Goal: Communication & Community: Answer question/provide support

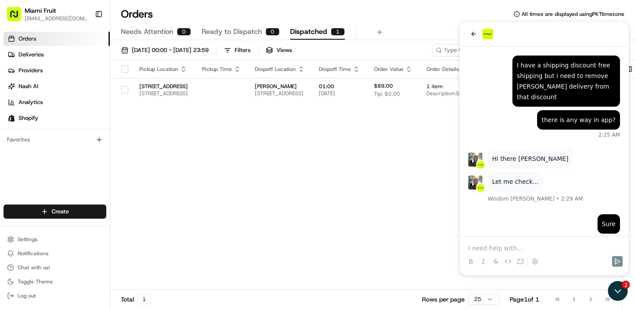
scroll to position [1191, 0]
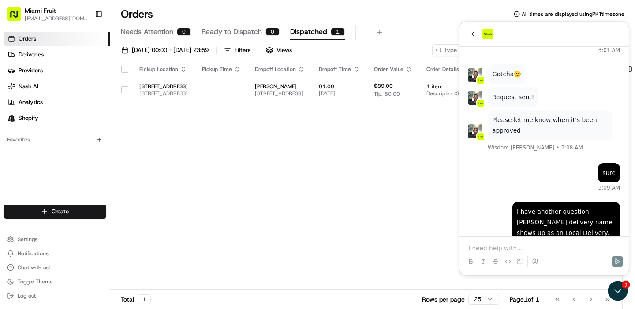
click at [455, 181] on div "Pickup Location Pickup Time Dropoff Location Dropoff Time Order Value Order Det…" at bounding box center [366, 175] width 512 height 230
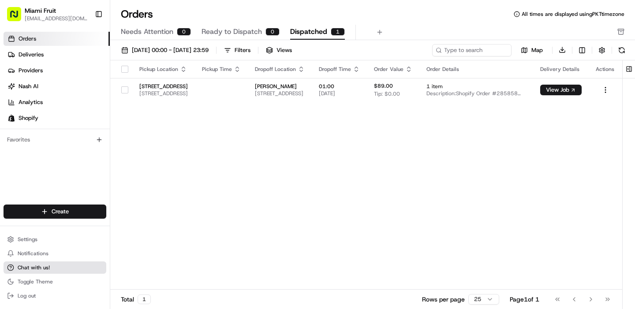
click at [41, 270] on span "Chat with us!" at bounding box center [34, 267] width 32 height 7
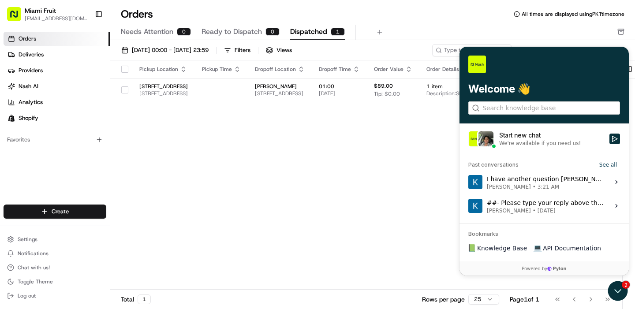
click at [525, 183] on div "I have another question nash delivery name shows up as an Local Delivery. Where…" at bounding box center [545, 182] width 117 height 17
click at [468, 183] on button "View issue" at bounding box center [468, 182] width 0 height 0
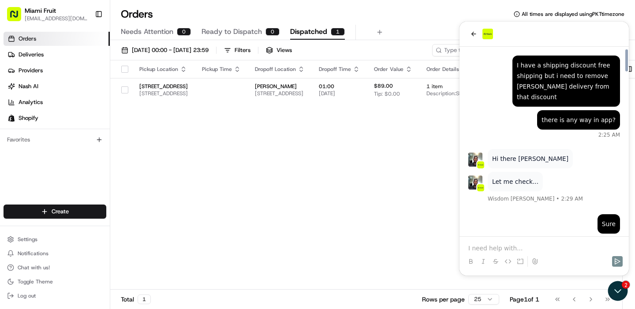
scroll to position [1411, 0]
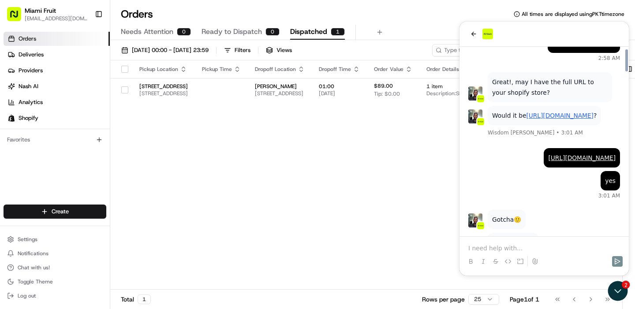
click at [496, 246] on p at bounding box center [544, 248] width 152 height 9
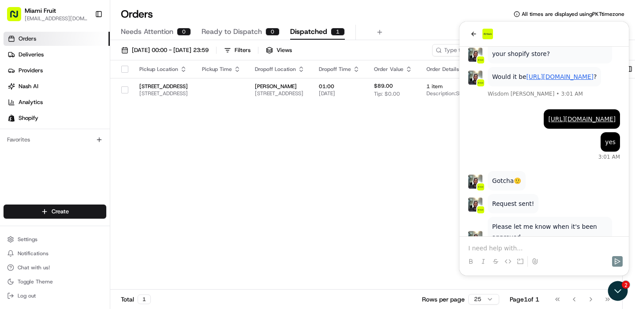
click at [474, 252] on p at bounding box center [544, 248] width 152 height 9
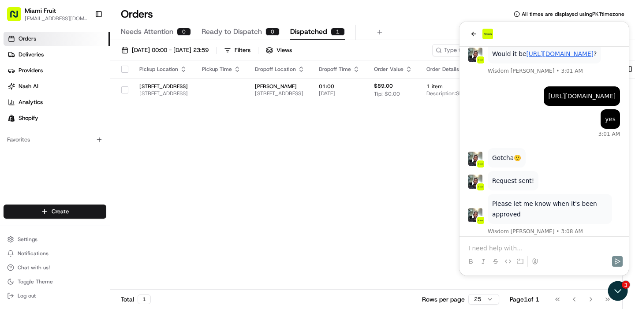
scroll to position [1525, 0]
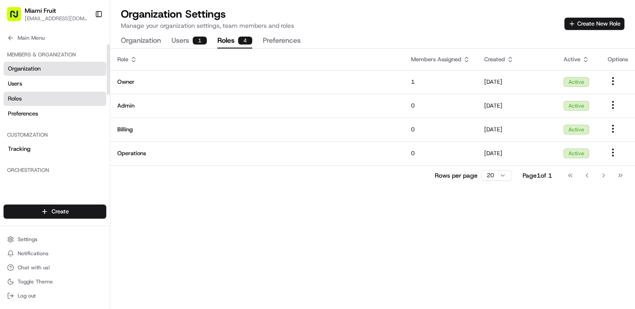
click at [35, 65] on span "Organization" at bounding box center [24, 69] width 33 height 8
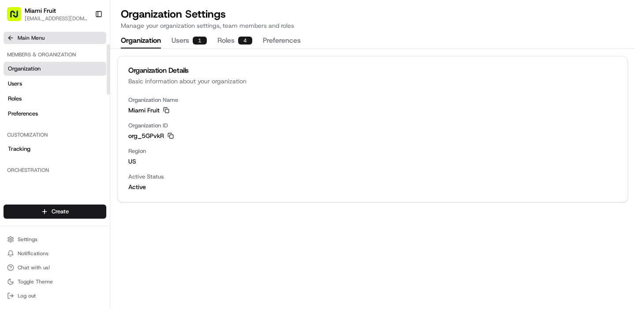
click at [12, 38] on icon at bounding box center [10, 38] width 4 height 0
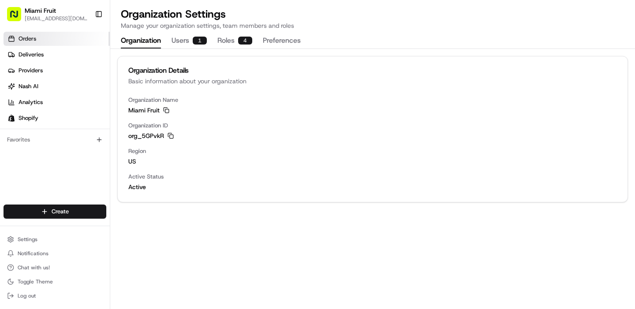
click at [60, 40] on link "Orders" at bounding box center [57, 39] width 106 height 14
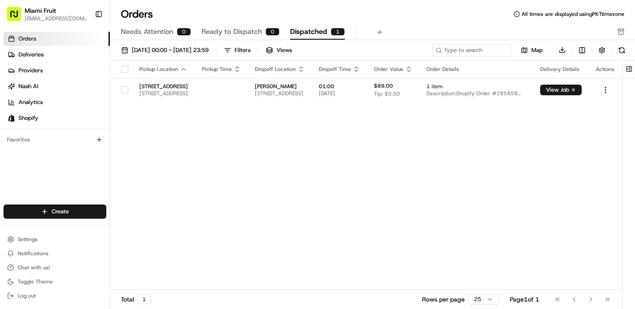
click at [309, 31] on span "Dispatched" at bounding box center [308, 31] width 37 height 11
click at [30, 271] on span "Chat with us!" at bounding box center [34, 267] width 32 height 7
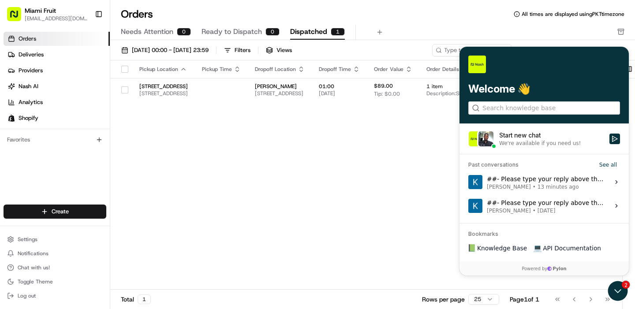
click at [524, 137] on div "Start new chat" at bounding box center [551, 135] width 105 height 9
click at [609, 137] on button "Start new chat We're available if you need us!" at bounding box center [614, 139] width 11 height 11
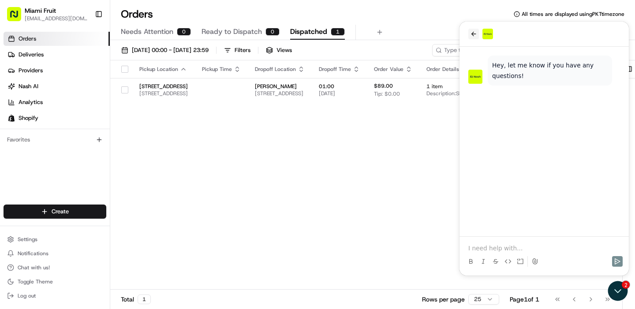
click at [470, 29] on button "back" at bounding box center [473, 34] width 11 height 11
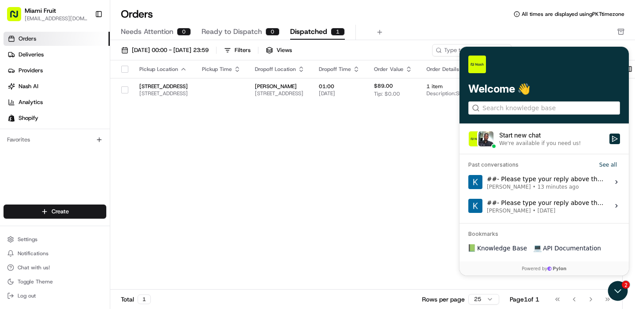
click at [529, 183] on div "##- Please type your reply above this line -## Hi Nash and thank you for reachi…" at bounding box center [545, 182] width 117 height 17
click at [468, 183] on button "View issue" at bounding box center [468, 182] width 0 height 0
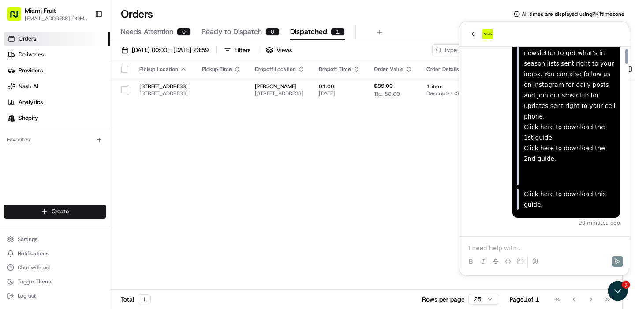
scroll to position [2696, 0]
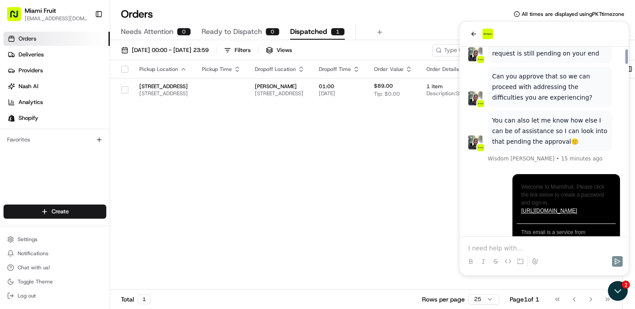
click at [415, 201] on div "Pickup Location Pickup Time Dropoff Location Dropoff Time Order Value Order Det…" at bounding box center [366, 175] width 512 height 230
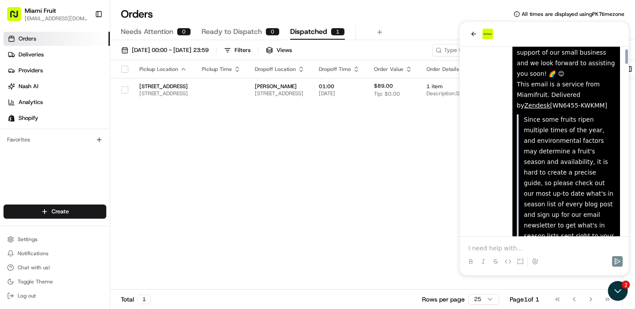
scroll to position [2255, 0]
click at [498, 249] on p at bounding box center [544, 248] width 152 height 9
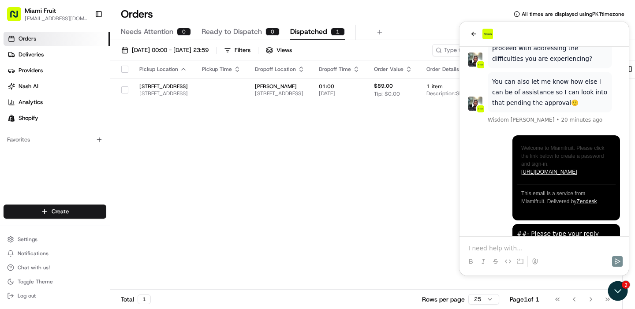
click at [504, 249] on p at bounding box center [544, 248] width 152 height 9
click at [510, 261] on icon at bounding box center [508, 261] width 7 height 4
click at [535, 260] on icon at bounding box center [534, 261] width 7 height 7
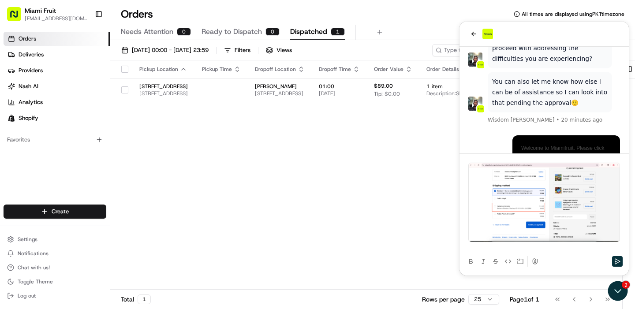
click at [489, 247] on p at bounding box center [544, 248] width 152 height 9
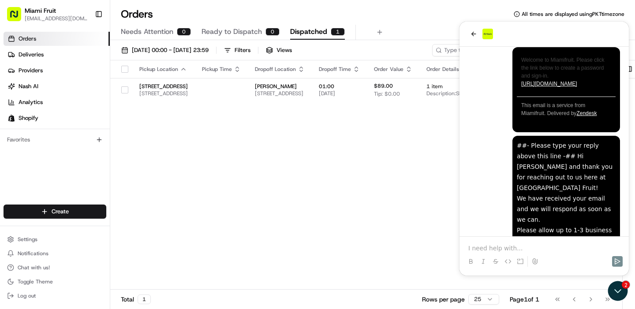
scroll to position [2847, 0]
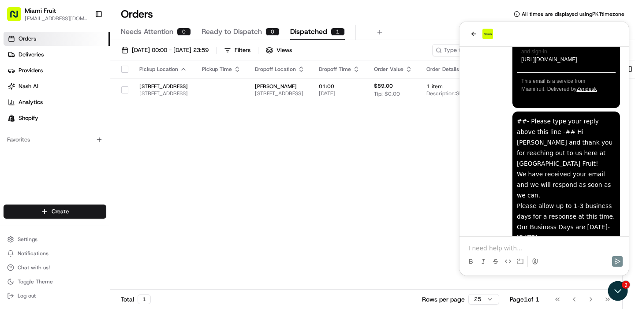
click at [532, 261] on icon at bounding box center [534, 261] width 7 height 7
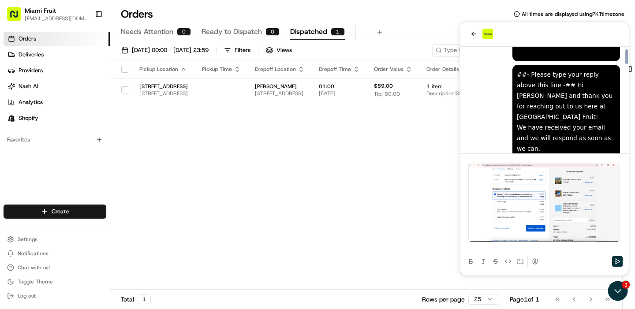
scroll to position [2930, 0]
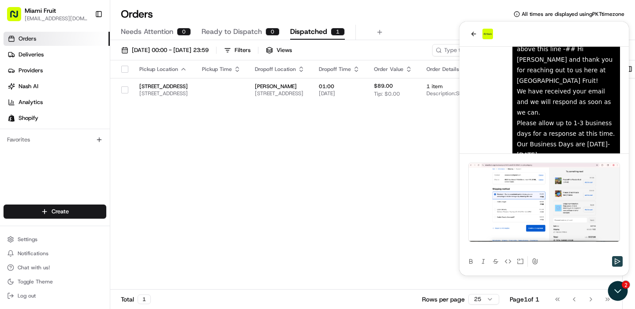
click at [616, 265] on icon "Send" at bounding box center [617, 261] width 7 height 7
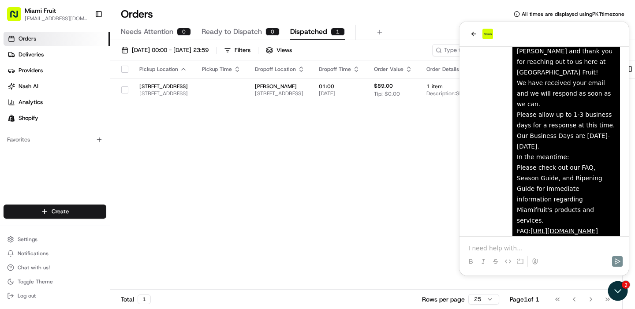
scroll to position [3035, 0]
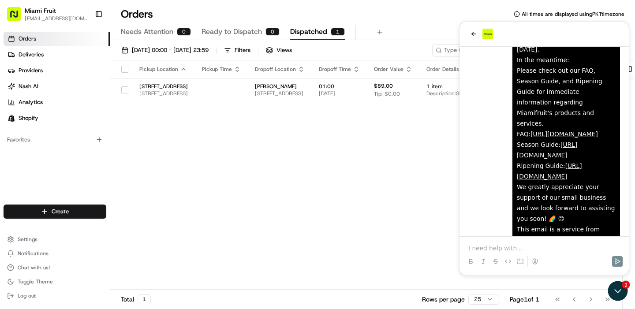
click at [506, 251] on p at bounding box center [544, 248] width 152 height 9
click at [496, 244] on p at bounding box center [544, 248] width 152 height 9
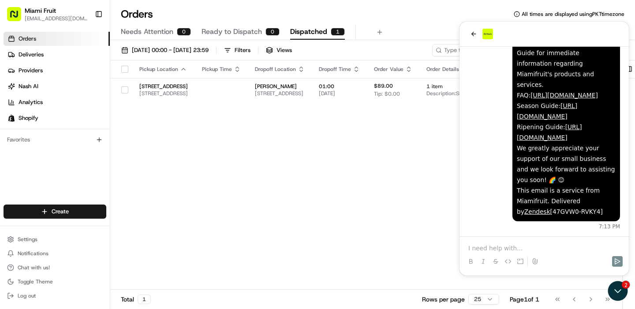
scroll to position [3116, 0]
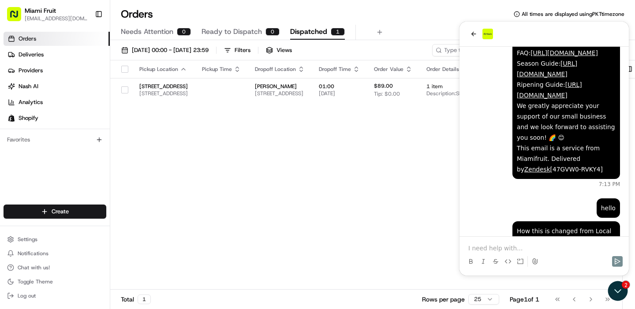
click at [494, 247] on p at bounding box center [544, 248] width 152 height 9
drag, startPoint x: 597, startPoint y: 68, endPoint x: 493, endPoint y: 72, distance: 104.1
copy p "Same Day Delivery vs Local Delivery"
click at [495, 243] on div "No it is" at bounding box center [544, 254] width 162 height 34
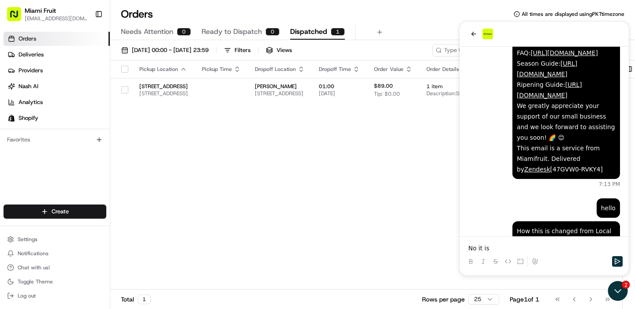
click at [495, 250] on p "No it is" at bounding box center [544, 248] width 152 height 9
click at [617, 262] on icon "Send" at bounding box center [617, 261] width 7 height 7
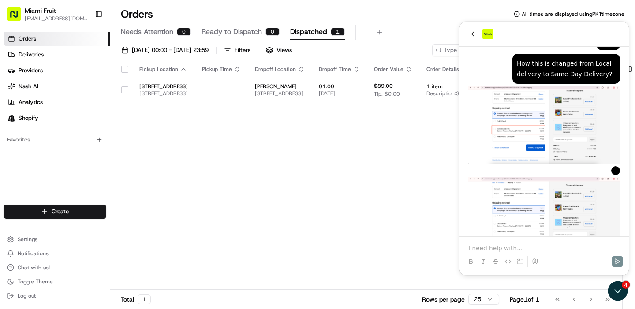
scroll to position [3317, 0]
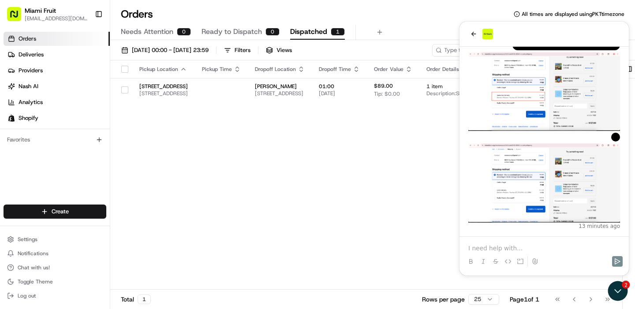
click at [482, 250] on p at bounding box center [544, 248] width 152 height 9
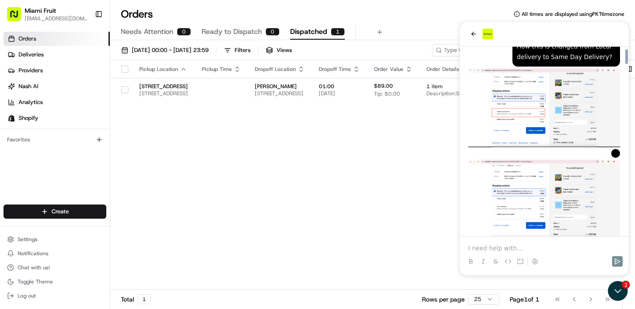
scroll to position [3411, 0]
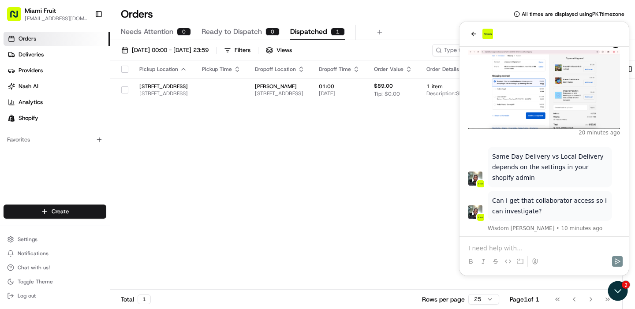
click at [379, 222] on div "Pickup Location Pickup Time Dropoff Location Dropoff Time Order Value Order Det…" at bounding box center [366, 175] width 512 height 230
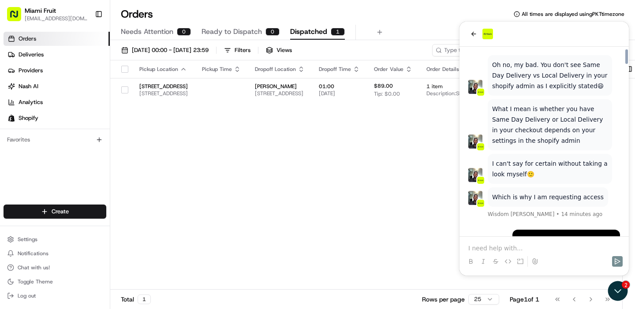
scroll to position [3858, 0]
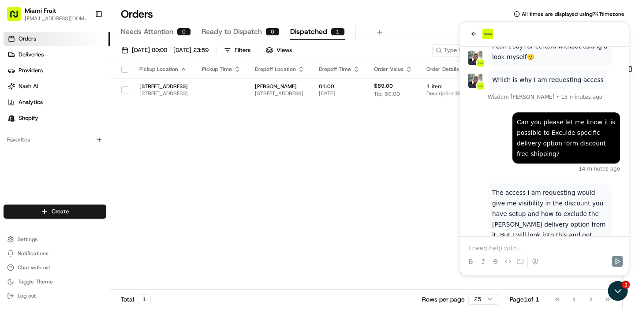
click at [298, 156] on div "Pickup Location Pickup Time Dropoff Location Dropoff Time Order Value Order Det…" at bounding box center [366, 175] width 512 height 230
click at [618, 289] on icon "Open customer support" at bounding box center [618, 291] width 22 height 22
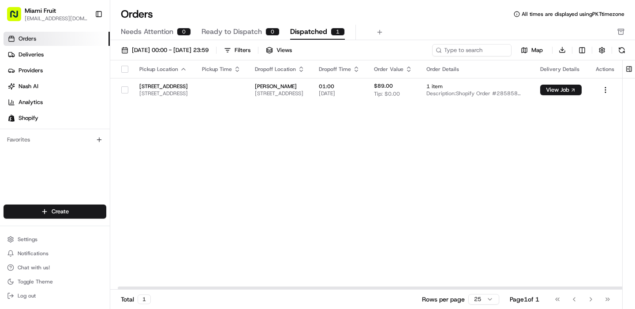
scroll to position [0, 0]
click at [34, 240] on span "Settings" at bounding box center [28, 239] width 20 height 7
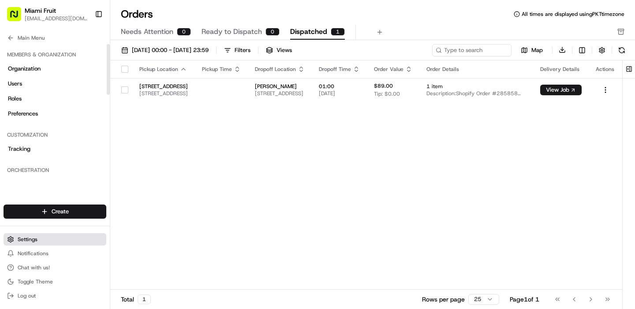
click at [45, 240] on button "Settings" at bounding box center [55, 239] width 103 height 12
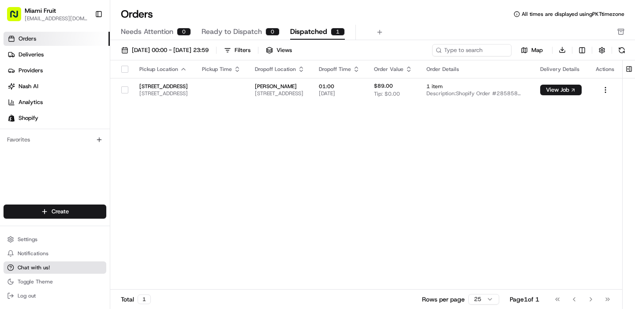
click at [39, 269] on span "Chat with us!" at bounding box center [34, 267] width 32 height 7
click at [32, 265] on span "Chat with us!" at bounding box center [34, 267] width 32 height 7
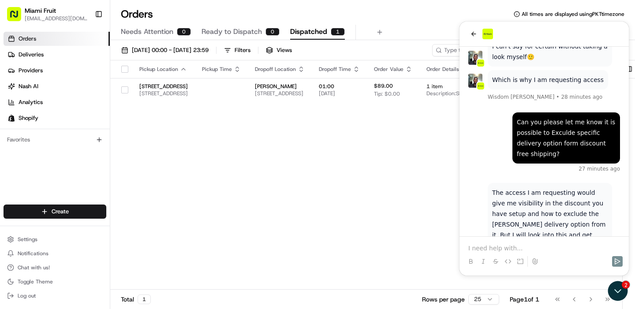
click at [514, 245] on p at bounding box center [544, 248] width 152 height 9
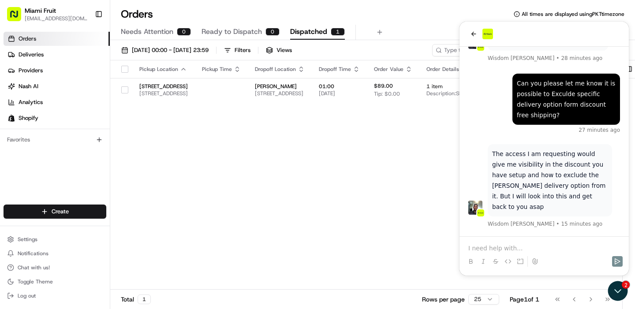
click at [503, 245] on p at bounding box center [544, 248] width 152 height 9
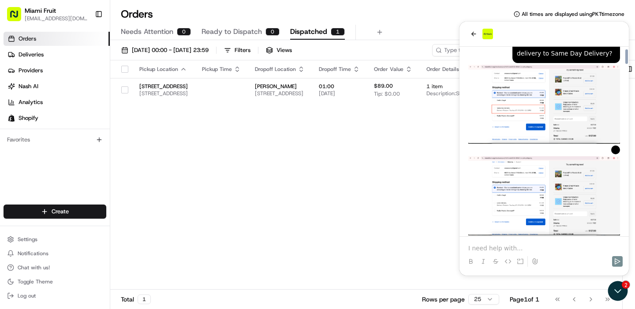
scroll to position [3305, 0]
drag, startPoint x: 576, startPoint y: 107, endPoint x: 564, endPoint y: 118, distance: 15.9
copy p "Same Day Delivery vs Local Delivery"
click at [513, 246] on p at bounding box center [544, 248] width 152 height 9
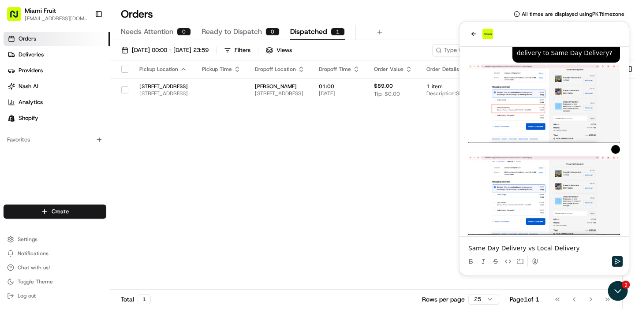
scroll to position [3964, 0]
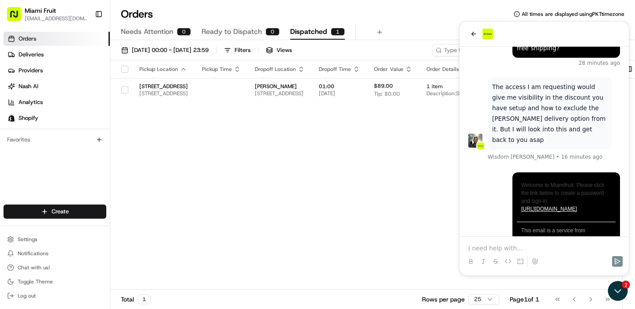
click at [397, 205] on div "Pickup Location Pickup Time Dropoff Location Dropoff Time Order Value Order Det…" at bounding box center [366, 175] width 512 height 230
click at [388, 206] on div "Pickup Location Pickup Time Dropoff Location Dropoff Time Order Value Order Det…" at bounding box center [366, 175] width 512 height 230
click at [189, 154] on div "Pickup Location Pickup Time Dropoff Location Dropoff Time Order Value Order Det…" at bounding box center [366, 175] width 512 height 230
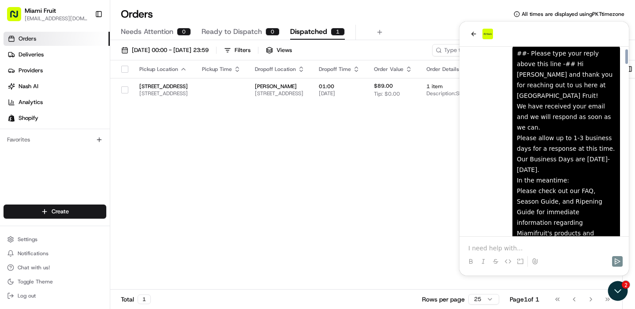
scroll to position [2001, 0]
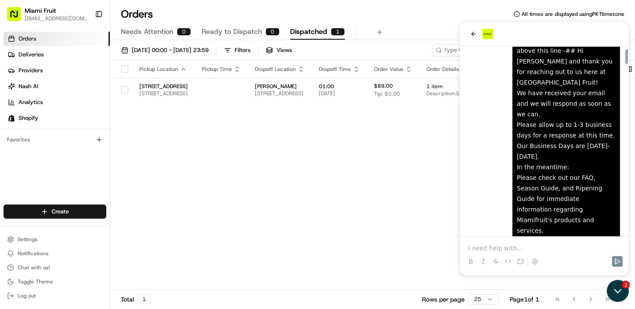
click at [625, 293] on icon "Open customer support" at bounding box center [618, 291] width 22 height 22
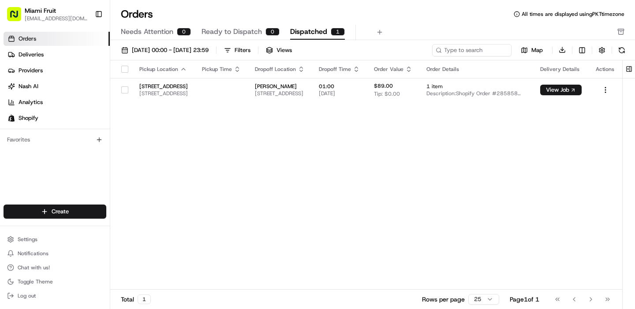
click at [490, 216] on div "Pickup Location Pickup Time Dropoff Location Dropoff Time Order Value Order Det…" at bounding box center [366, 175] width 512 height 230
click at [10, 272] on button "Chat with us!" at bounding box center [55, 267] width 103 height 12
click at [33, 267] on span "Chat with us!" at bounding box center [34, 267] width 32 height 7
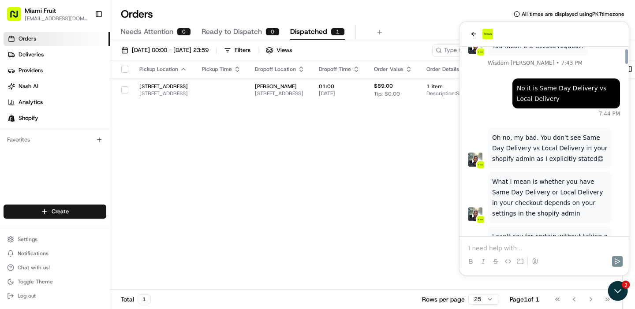
scroll to position [3964, 0]
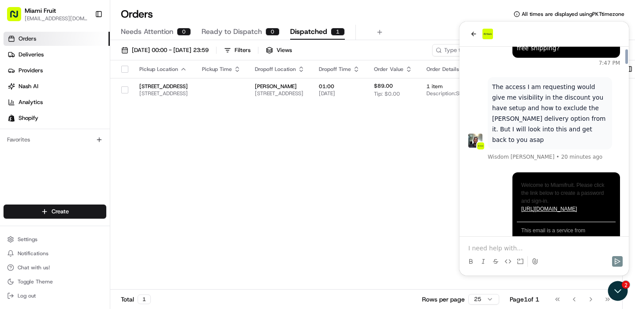
click at [506, 248] on p at bounding box center [544, 248] width 152 height 9
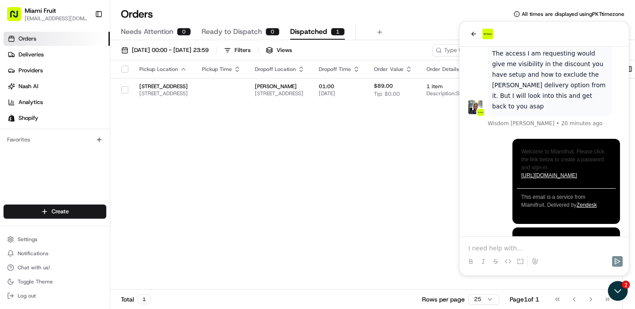
click at [368, 200] on div "Pickup Location Pickup Time Dropoff Location Dropoff Time Order Value Order Det…" at bounding box center [366, 175] width 512 height 230
click at [476, 35] on icon "back" at bounding box center [473, 33] width 7 height 7
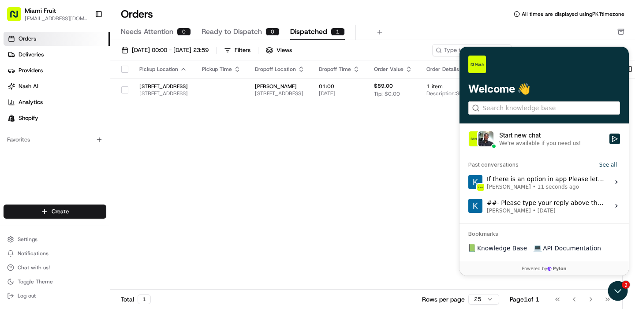
click at [559, 142] on div "We're available if you need us!" at bounding box center [540, 143] width 82 height 7
click at [609, 142] on button "Start new chat We're available if you need us!" at bounding box center [614, 139] width 11 height 11
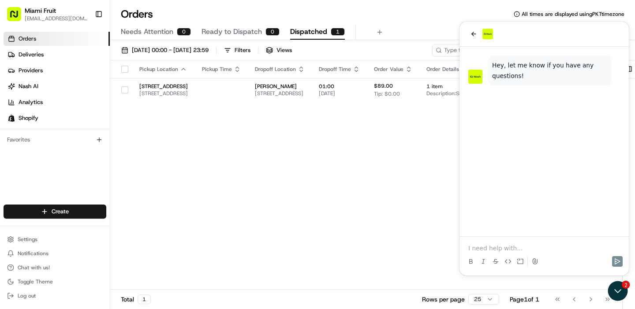
click at [481, 245] on p at bounding box center [544, 248] width 152 height 9
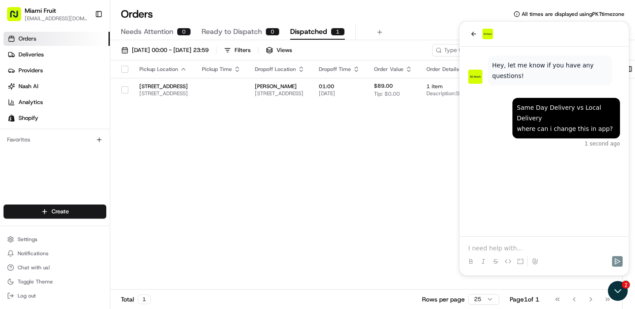
click at [498, 250] on p at bounding box center [544, 248] width 152 height 9
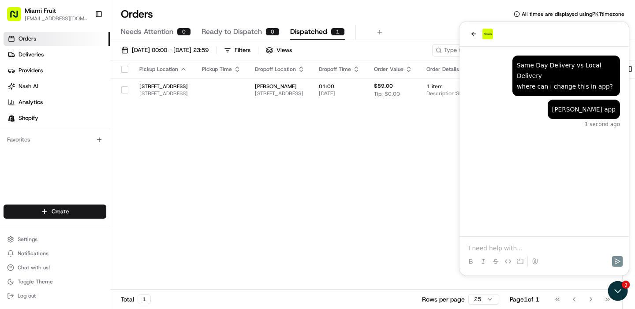
click at [396, 167] on div "Pickup Location Pickup Time Dropoff Location Dropoff Time Order Value Order Det…" at bounding box center [366, 175] width 512 height 230
click at [40, 117] on link "Shopify" at bounding box center [57, 118] width 106 height 14
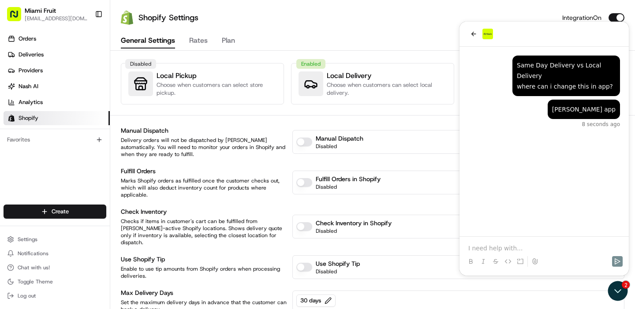
click at [353, 90] on p "Choose when customers can select local delivery." at bounding box center [387, 89] width 120 height 16
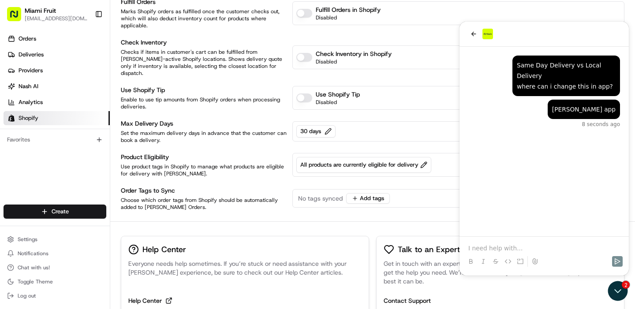
scroll to position [170, 0]
click at [332, 160] on span "All products are currently eligible for delivery" at bounding box center [363, 164] width 127 height 8
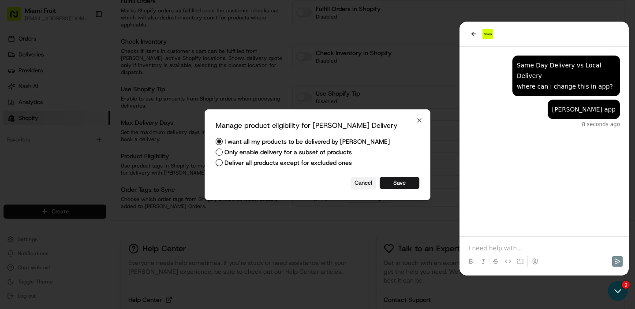
click at [359, 183] on button "Cancel" at bounding box center [364, 183] width 26 height 12
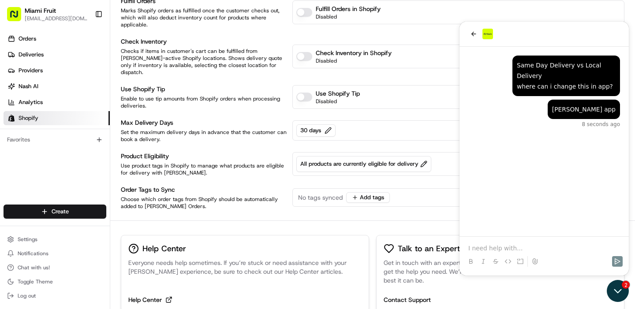
click at [612, 284] on icon "Open customer support" at bounding box center [618, 291] width 22 height 22
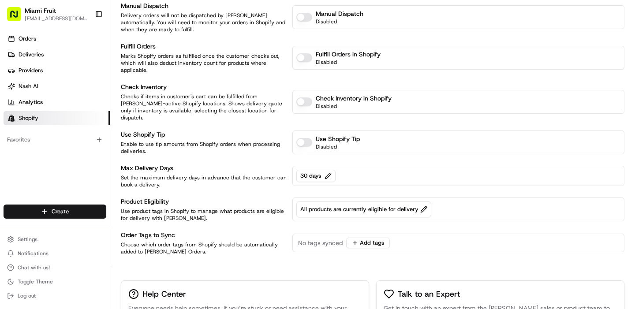
scroll to position [130, 0]
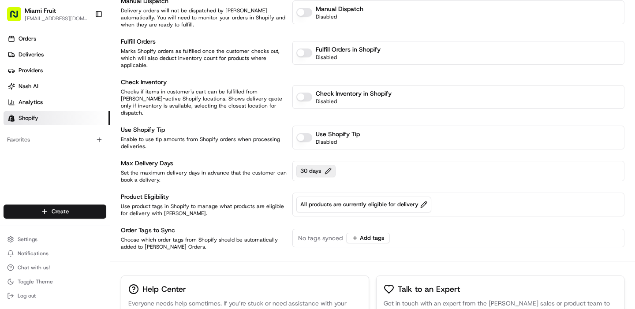
click at [312, 165] on button "30 days" at bounding box center [315, 171] width 39 height 12
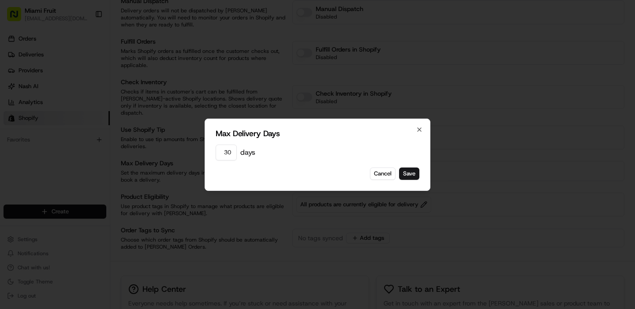
click at [271, 205] on div at bounding box center [317, 154] width 635 height 309
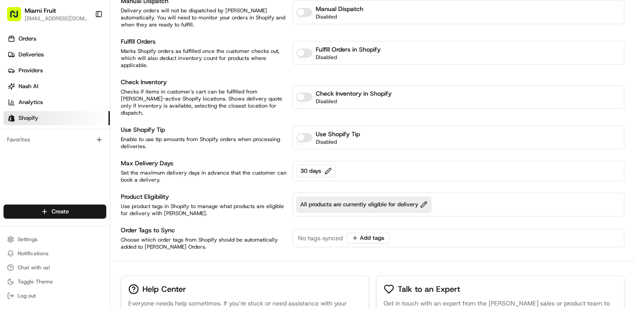
click at [320, 201] on span "All products are currently eligible for delivery" at bounding box center [363, 205] width 127 height 8
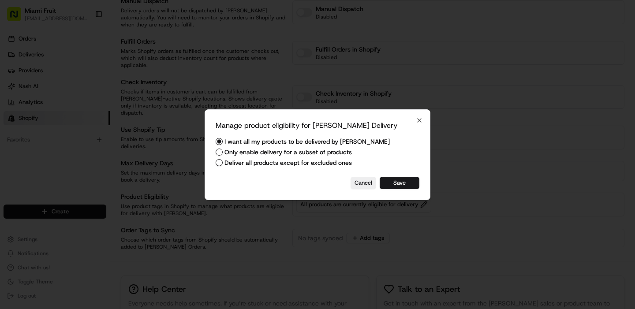
click at [242, 225] on div at bounding box center [317, 154] width 635 height 309
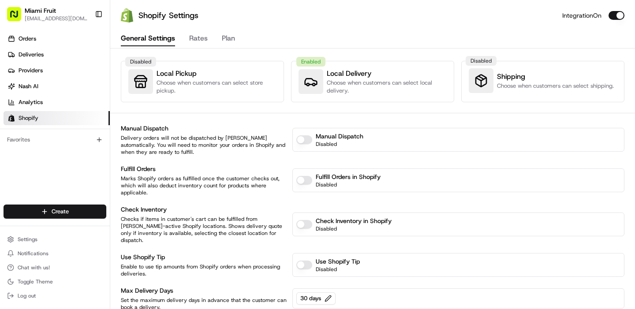
scroll to position [0, 0]
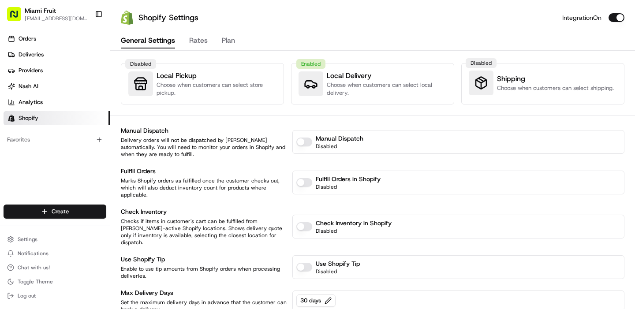
click at [224, 35] on button "Plan" at bounding box center [228, 41] width 13 height 15
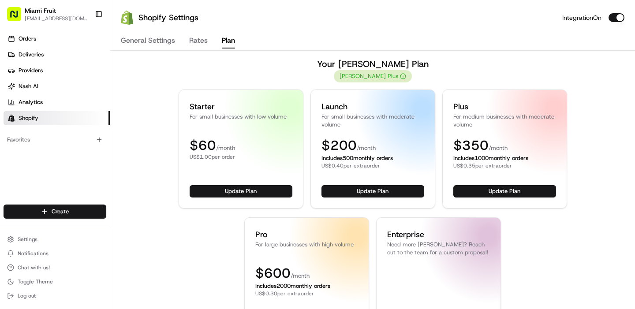
click at [217, 62] on h3 "Your Nash Plan" at bounding box center [373, 64] width 504 height 12
click at [41, 41] on link "Orders" at bounding box center [57, 39] width 106 height 14
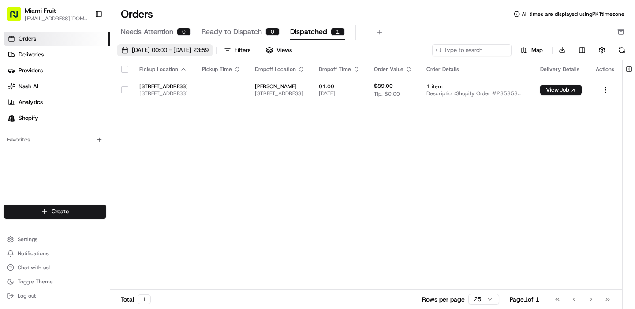
click at [164, 49] on span "[DATE] 00:00 - [DATE] 23:59" at bounding box center [170, 50] width 77 height 8
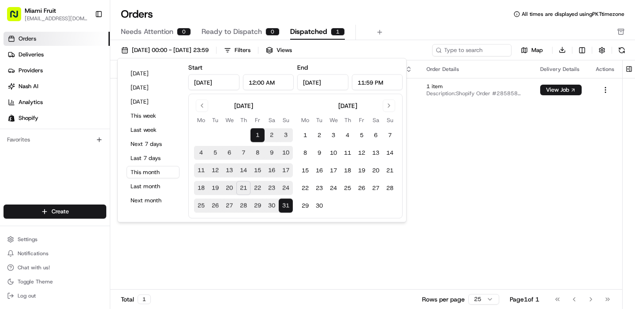
click at [222, 83] on input "Aug 1, 2025" at bounding box center [213, 83] width 51 height 16
type input "Aug 1, 2022"
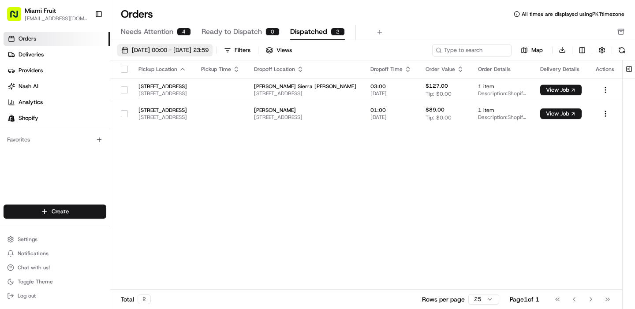
click at [163, 47] on span "01/08/2022 00:00 - 31/08/2025 23:59" at bounding box center [170, 50] width 77 height 8
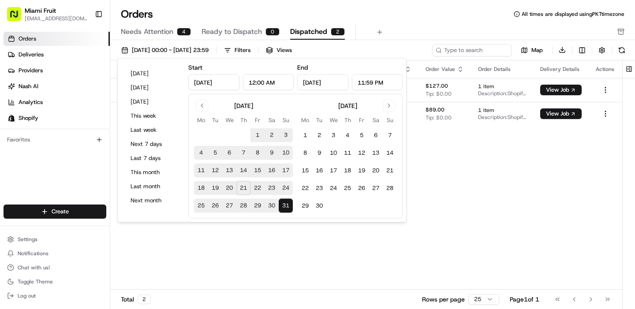
click at [232, 82] on input "Aug 1, 2022" at bounding box center [213, 83] width 51 height 16
type input "Aug 1, 2020"
click at [477, 188] on div "Pickup Location Pickup Time Dropoff Location Dropoff Time Order Value Order Det…" at bounding box center [366, 175] width 512 height 230
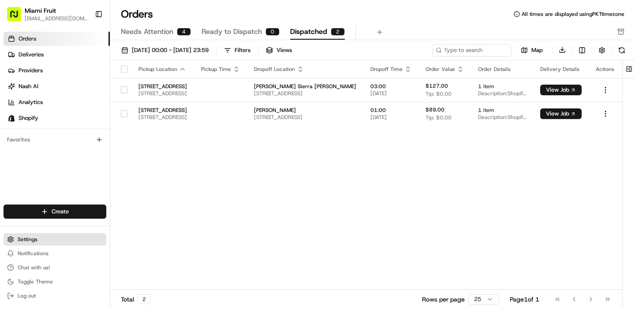
click at [24, 242] on span "Settings" at bounding box center [28, 239] width 20 height 7
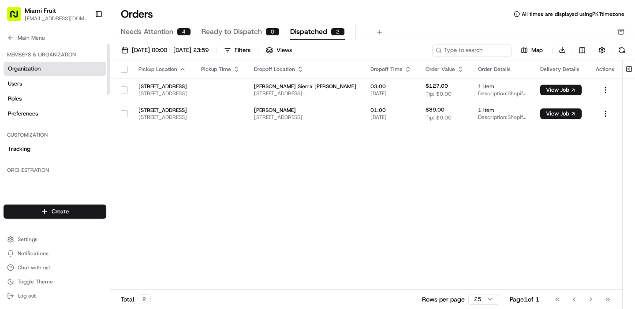
click at [50, 70] on link "Organization" at bounding box center [55, 69] width 103 height 14
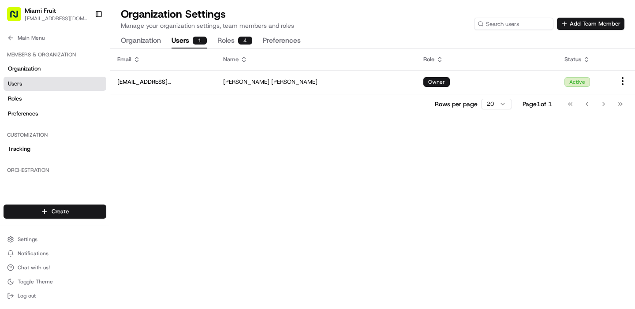
click at [179, 43] on button "Users 1" at bounding box center [189, 41] width 35 height 15
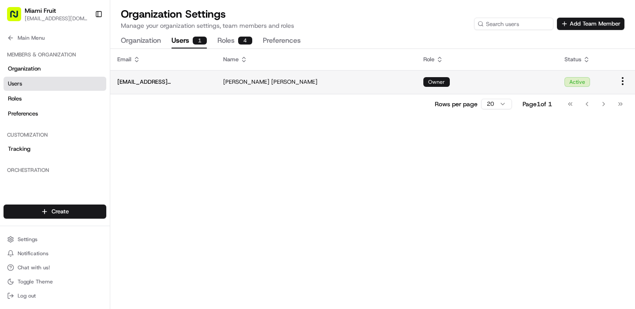
click at [235, 81] on div "Kyle Parsons" at bounding box center [316, 82] width 186 height 8
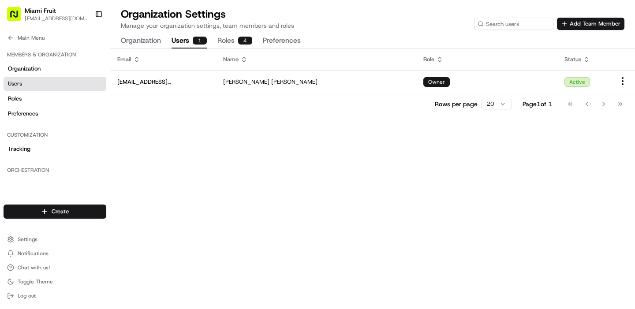
click at [233, 36] on button "Roles 4" at bounding box center [234, 41] width 35 height 15
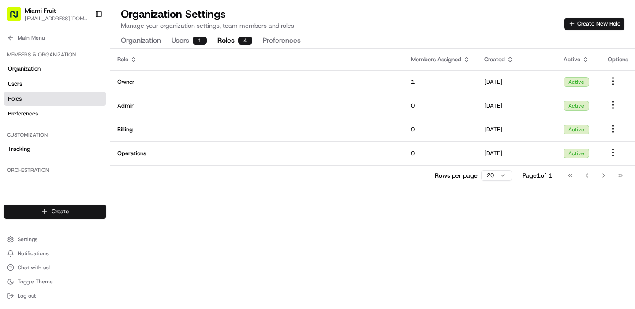
click at [51, 215] on html "Miami Fruit support@miamifruit.org Toggle Sidebar Orders Deliveries Providers N…" at bounding box center [317, 154] width 635 height 309
click at [202, 187] on html "Miami Fruit support@miamifruit.org Toggle Sidebar Orders Deliveries Providers N…" at bounding box center [317, 154] width 635 height 309
click at [30, 267] on span "Chat with us!" at bounding box center [34, 267] width 32 height 7
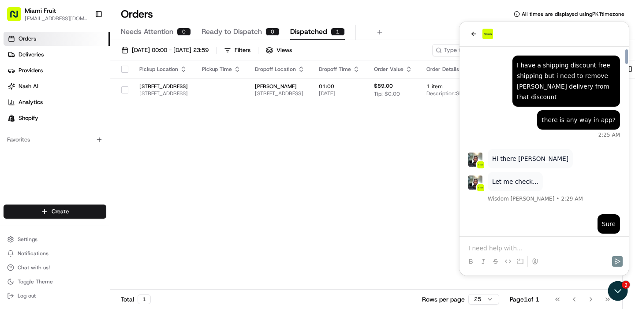
scroll to position [2688, 0]
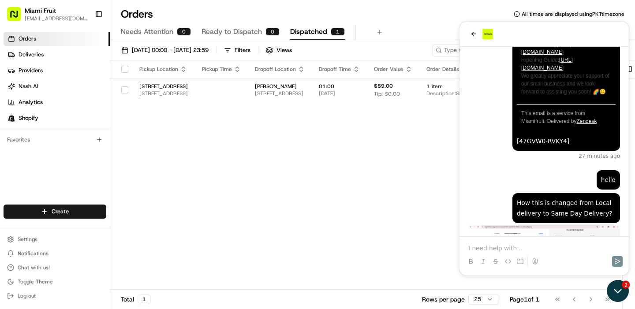
click at [615, 299] on icon "Open customer support" at bounding box center [618, 291] width 22 height 22
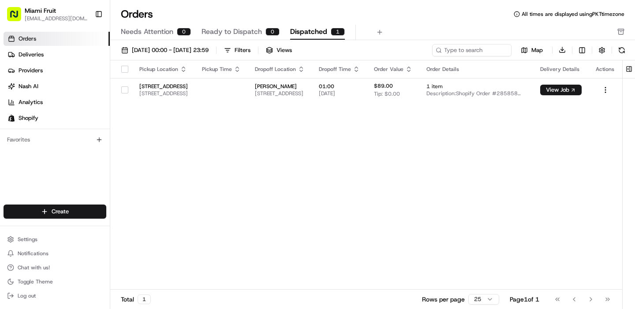
scroll to position [3608, 0]
click at [146, 50] on span "[DATE] 00:00 - [DATE] 23:59" at bounding box center [170, 50] width 77 height 8
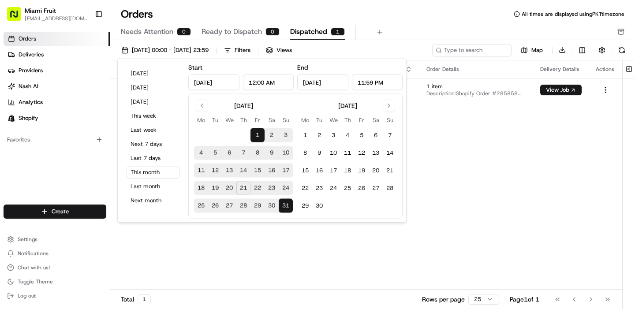
click at [224, 83] on input "[DATE]" at bounding box center [213, 83] width 51 height 16
click at [228, 82] on input "[DATE]" at bounding box center [213, 83] width 51 height 16
type input "[DATE]"
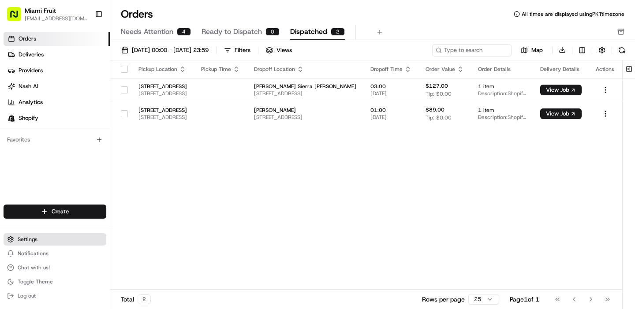
click at [52, 236] on button "Settings" at bounding box center [55, 239] width 103 height 12
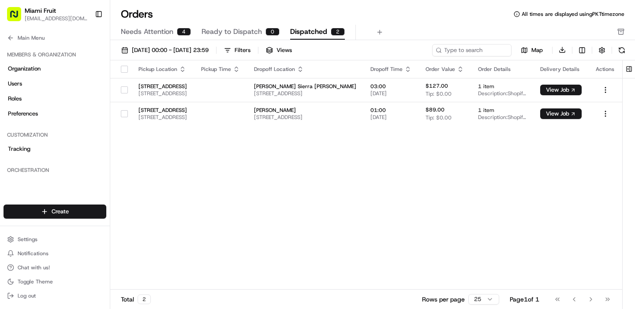
scroll to position [3748, 0]
click at [63, 270] on button "Chat with us!" at bounding box center [55, 267] width 103 height 12
click at [34, 265] on span "Chat with us!" at bounding box center [34, 267] width 32 height 7
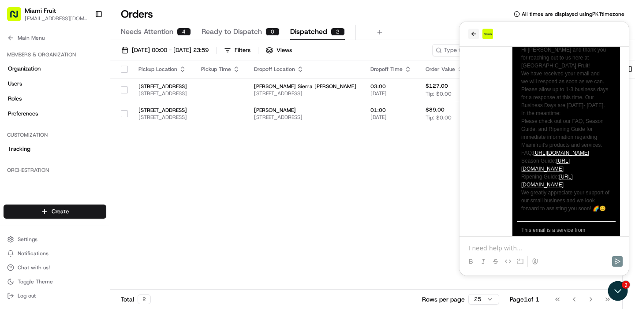
click at [472, 34] on icon "back" at bounding box center [473, 33] width 7 height 7
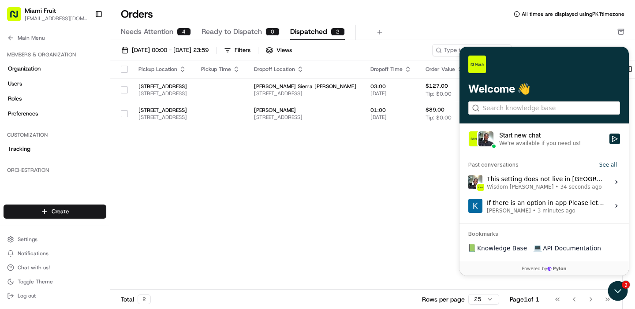
click at [528, 133] on div "Start new chat" at bounding box center [551, 135] width 105 height 9
click at [609, 134] on button "Start new chat We're available if you need us!" at bounding box center [614, 139] width 11 height 11
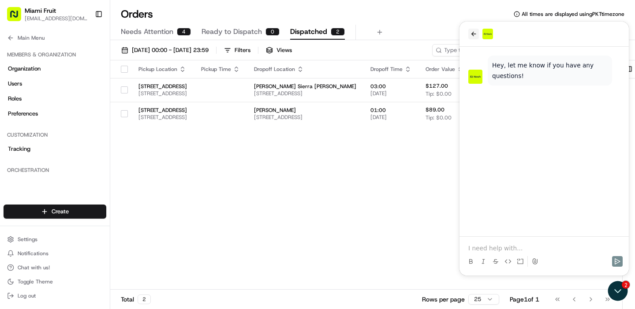
click at [475, 33] on icon "back" at bounding box center [473, 33] width 7 height 7
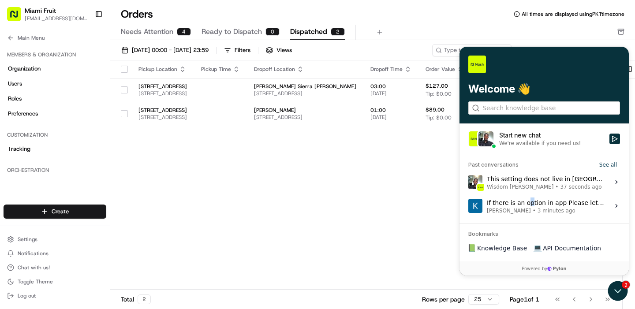
click at [528, 200] on div "If there is an option in app Please let me know Kyle Parsons • 3 minutes ago" at bounding box center [545, 206] width 117 height 17
click at [515, 208] on span "Kyle Parsons" at bounding box center [509, 210] width 44 height 7
click at [468, 206] on button "View issue" at bounding box center [468, 206] width 0 height 0
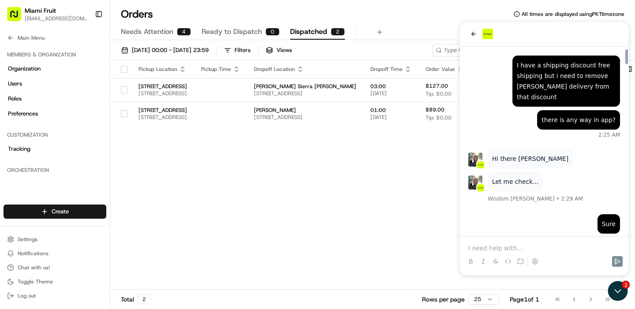
scroll to position [4027, 0]
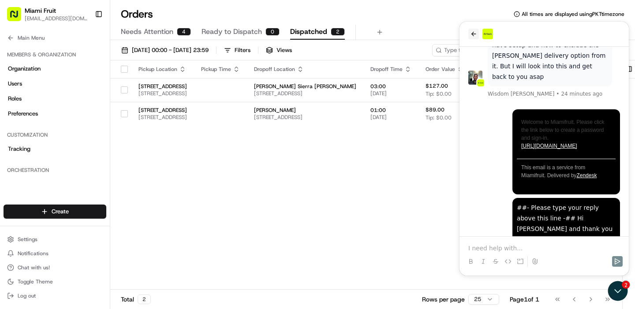
click at [474, 33] on icon "back" at bounding box center [473, 33] width 7 height 7
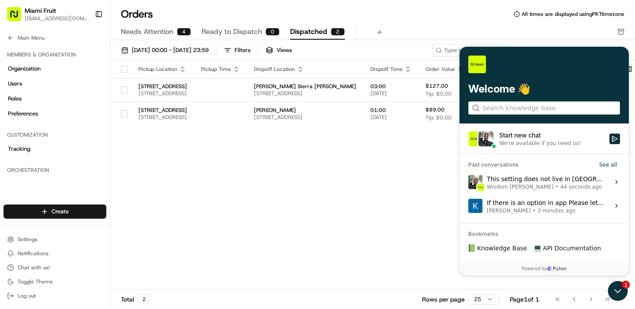
click at [515, 183] on div "This setting does not live in Nash, it lives in the shopify admin Wisdom Oko • …" at bounding box center [545, 182] width 117 height 17
click at [468, 183] on button "View issue" at bounding box center [468, 182] width 0 height 0
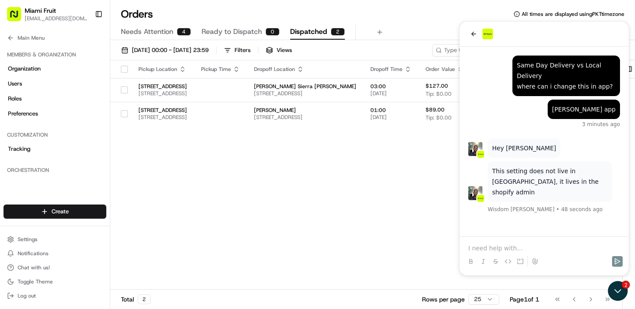
click at [496, 247] on p at bounding box center [544, 248] width 152 height 9
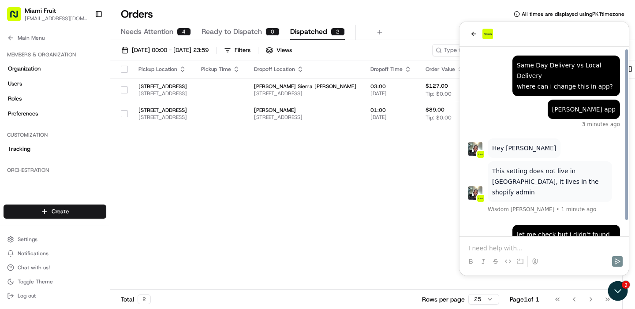
scroll to position [15, 0]
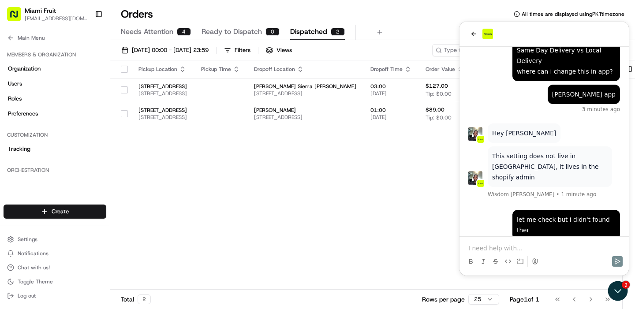
click at [476, 246] on p at bounding box center [544, 248] width 152 height 9
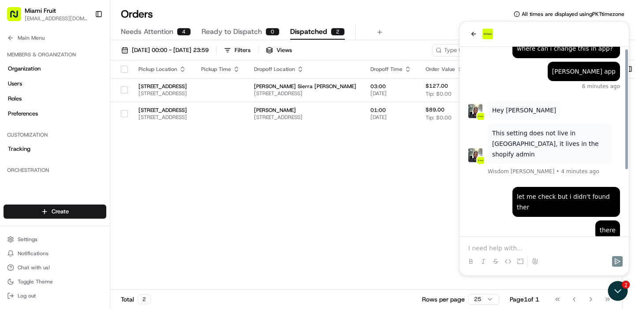
scroll to position [101, 0]
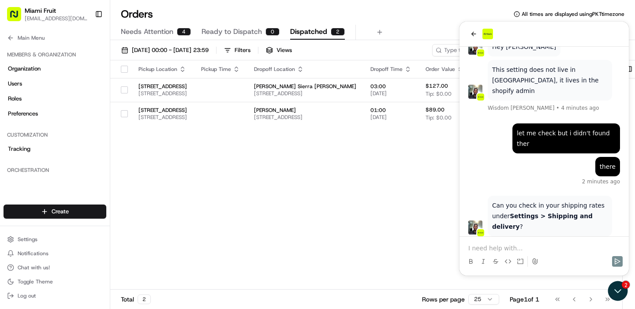
click at [490, 248] on p at bounding box center [544, 248] width 152 height 9
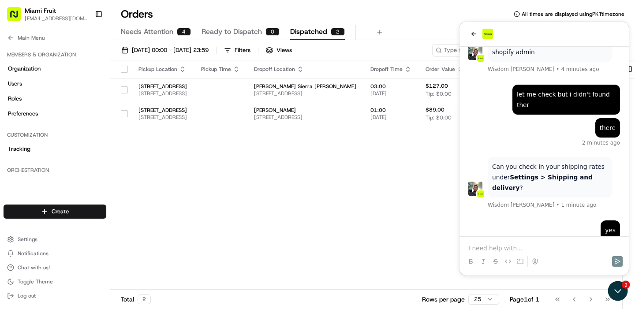
click at [483, 243] on div at bounding box center [544, 254] width 162 height 34
click at [483, 250] on p at bounding box center [544, 248] width 152 height 9
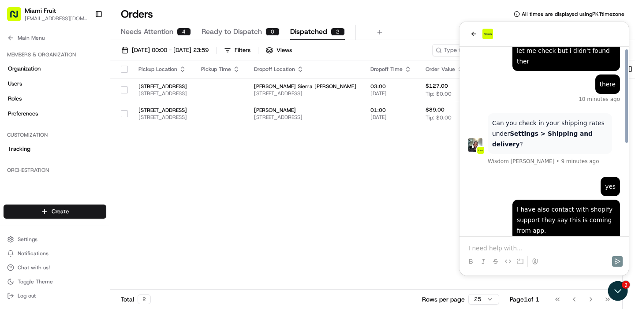
scroll to position [184, 0]
click at [479, 245] on p at bounding box center [544, 248] width 152 height 9
